Goal: Book appointment/travel/reservation

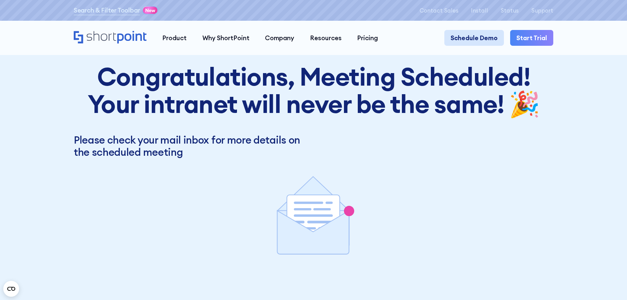
click at [310, 36] on link "Schedule Demo" at bounding box center [475, 38] width 60 height 16
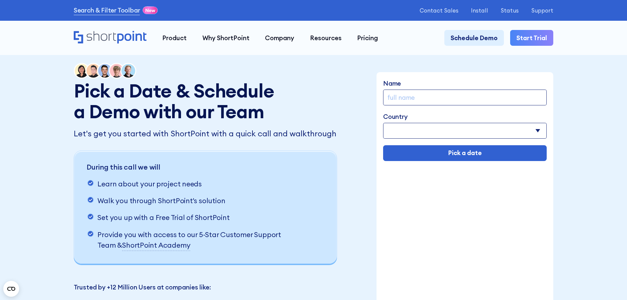
click at [450, 94] on input "Name" at bounding box center [465, 98] width 164 height 16
type input "[PERSON_NAME]"
click at [448, 130] on select "[GEOGRAPHIC_DATA] [GEOGRAPHIC_DATA] [GEOGRAPHIC_DATA] [US_STATE] [GEOGRAPHIC_DA…" at bounding box center [465, 131] width 164 height 16
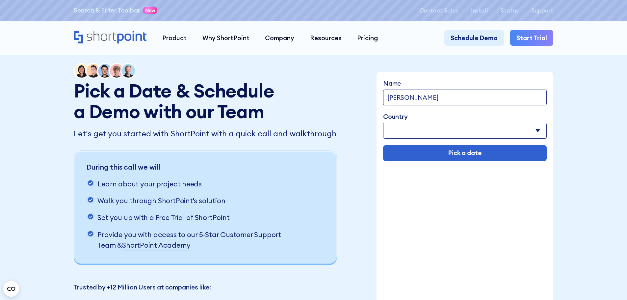
select select "[GEOGRAPHIC_DATA]"
click at [384, 124] on select "[GEOGRAPHIC_DATA] [GEOGRAPHIC_DATA] [GEOGRAPHIC_DATA] [US_STATE] [GEOGRAPHIC_DA…" at bounding box center [465, 131] width 164 height 16
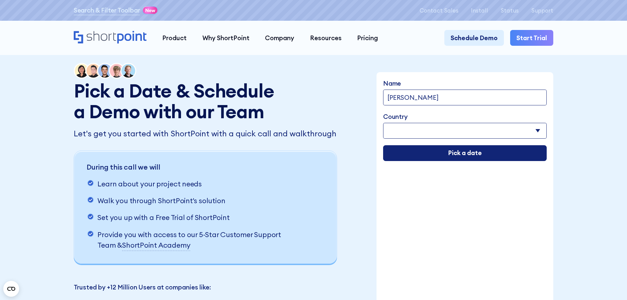
click at [441, 150] on input "Pick a date" at bounding box center [465, 153] width 164 height 16
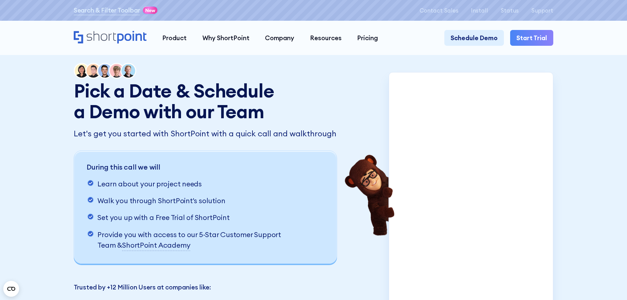
click at [110, 35] on icon "Home" at bounding box center [110, 37] width 73 height 13
